Goal: Book appointment/travel/reservation

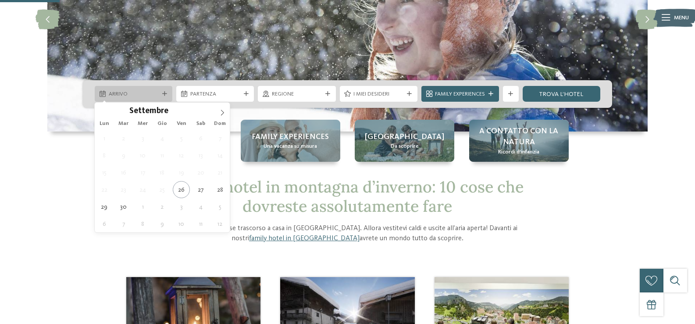
click at [166, 97] on div "Arrivo" at bounding box center [134, 94] width 78 height 16
click at [220, 114] on icon at bounding box center [222, 113] width 6 height 6
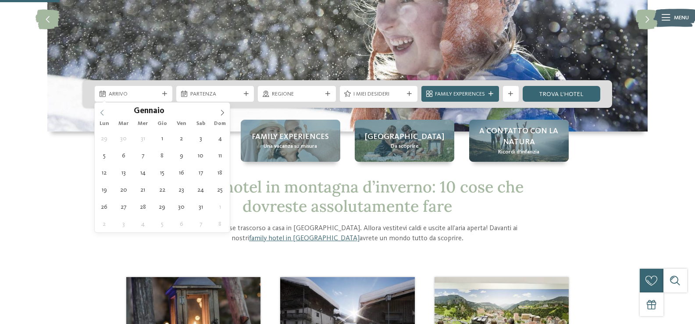
type input "****"
click at [97, 114] on span at bounding box center [102, 110] width 15 height 15
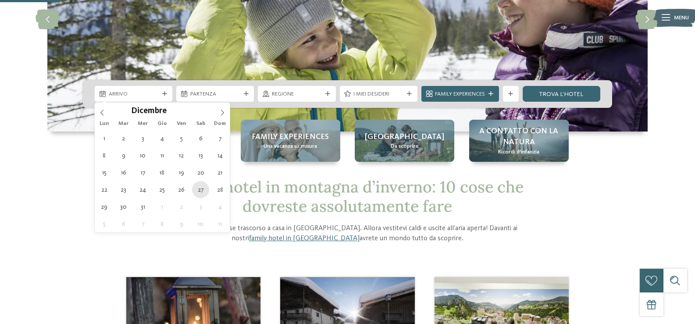
type div "[DATE]"
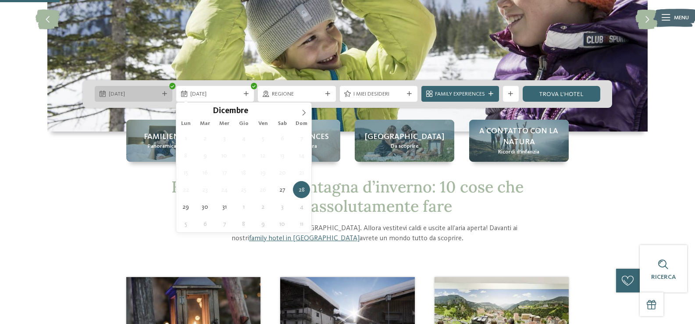
click at [164, 95] on icon at bounding box center [164, 94] width 5 height 5
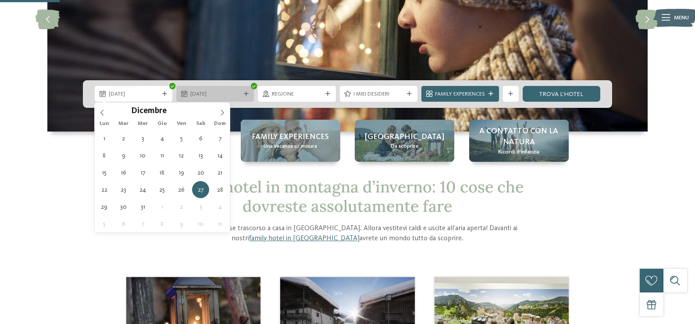
click at [242, 96] on div at bounding box center [246, 94] width 8 height 5
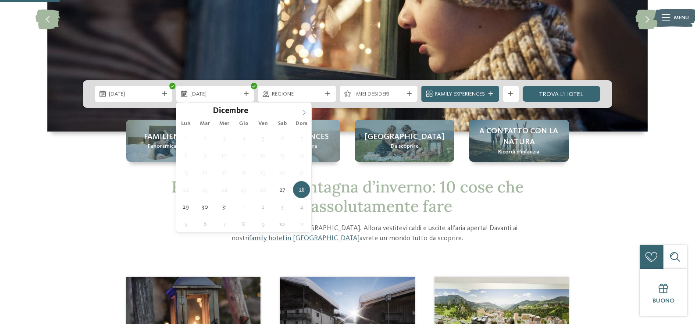
type input "****"
click at [303, 113] on icon at bounding box center [304, 113] width 6 height 6
type div "[DATE]"
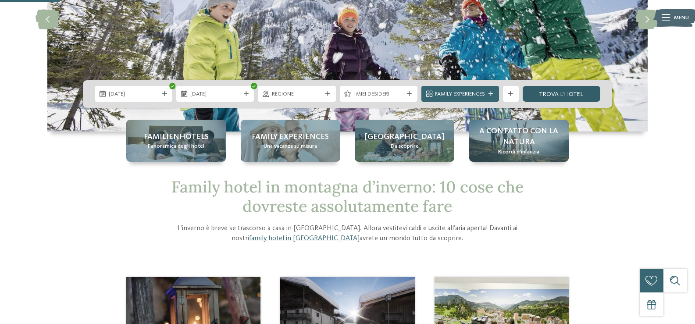
click at [549, 98] on link "trova l’hotel" at bounding box center [562, 94] width 78 height 16
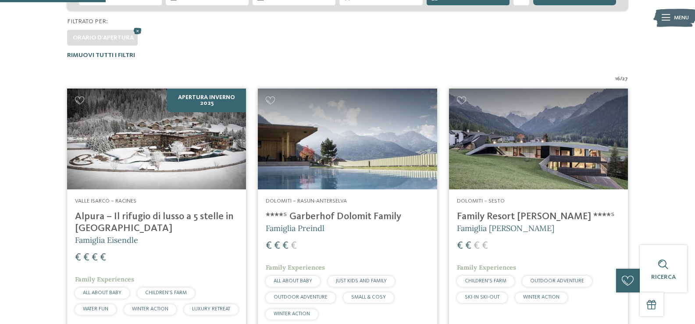
scroll to position [167, 0]
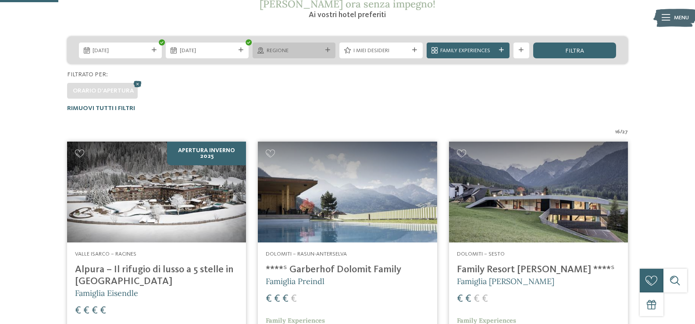
click at [312, 50] on span "Regione" at bounding box center [294, 51] width 55 height 8
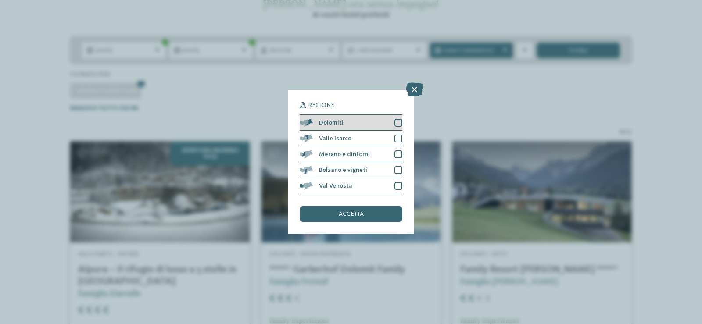
click at [333, 124] on span "Dolomiti" at bounding box center [331, 123] width 25 height 6
click at [360, 217] on span "accetta" at bounding box center [351, 214] width 25 height 6
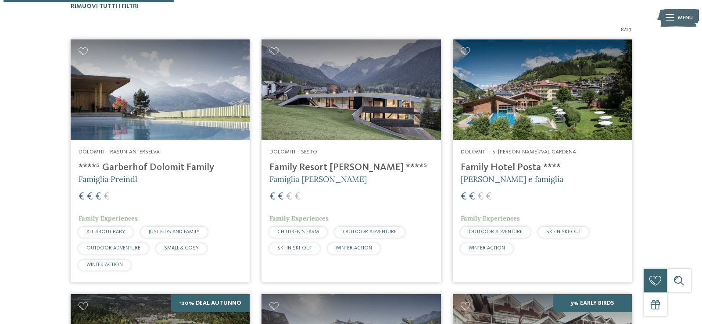
scroll to position [254, 0]
